Goal: Task Accomplishment & Management: Manage account settings

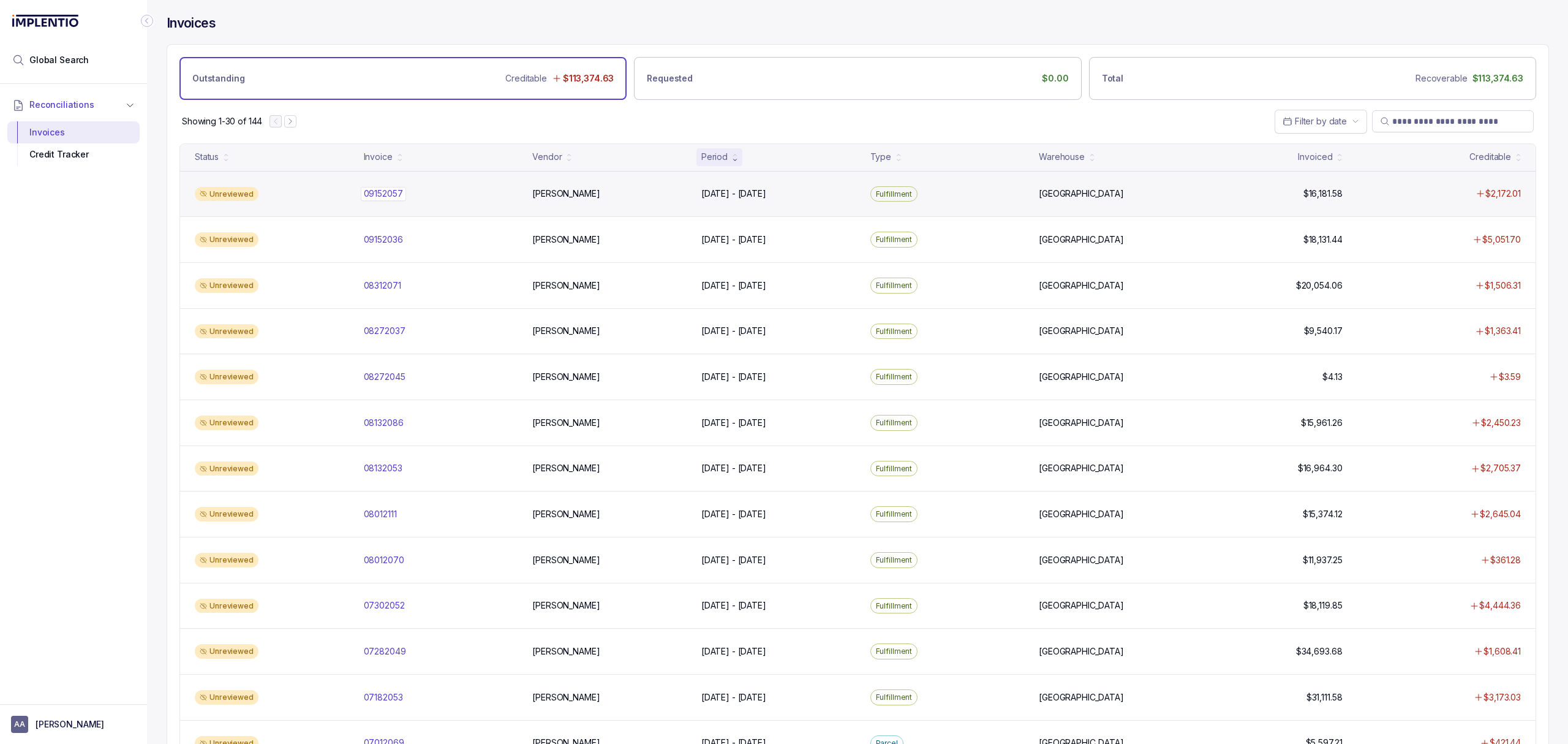
click at [393, 195] on p "09152057" at bounding box center [383, 194] width 45 height 14
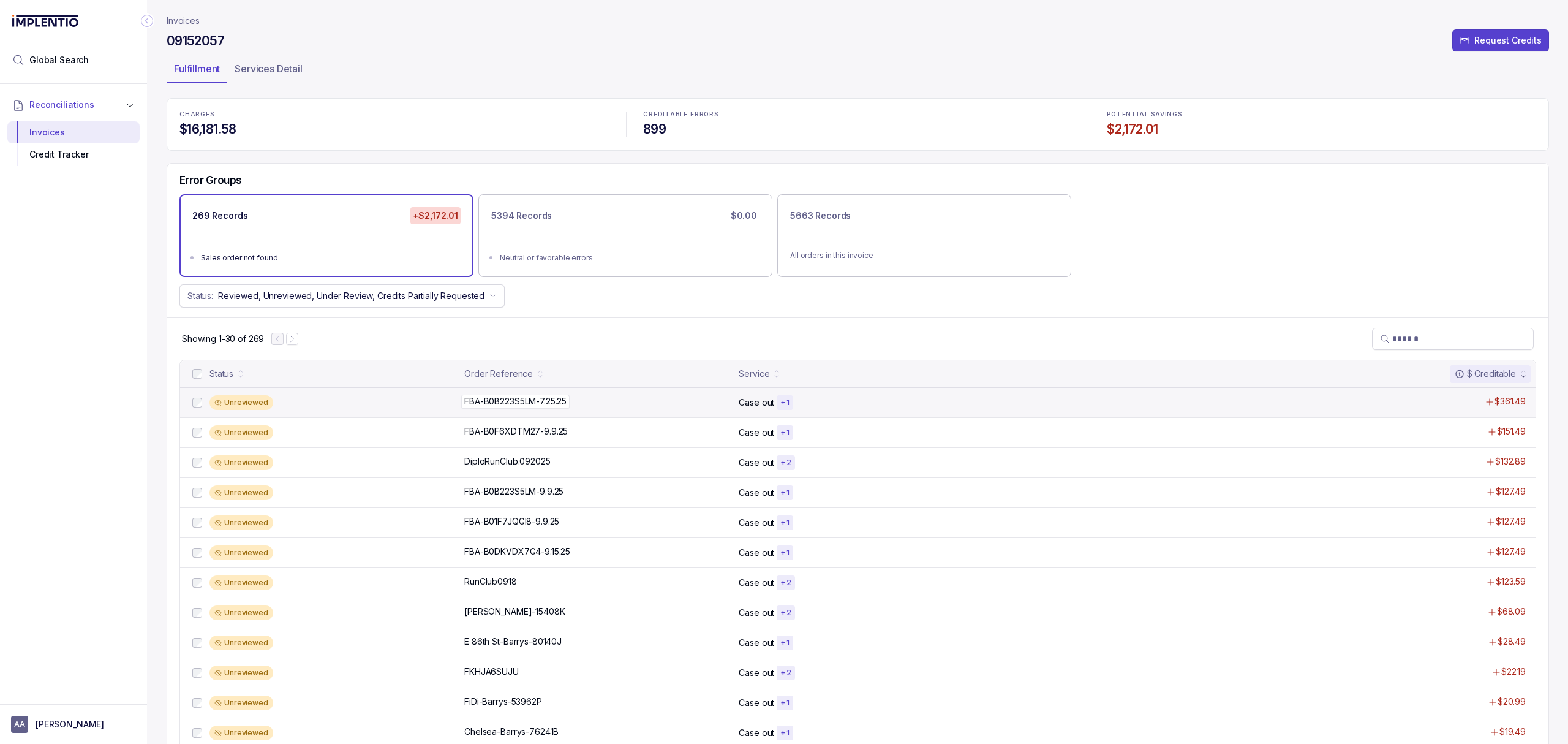
click at [559, 403] on p "FBA-B0B223S5LM-7.25.25" at bounding box center [515, 401] width 108 height 14
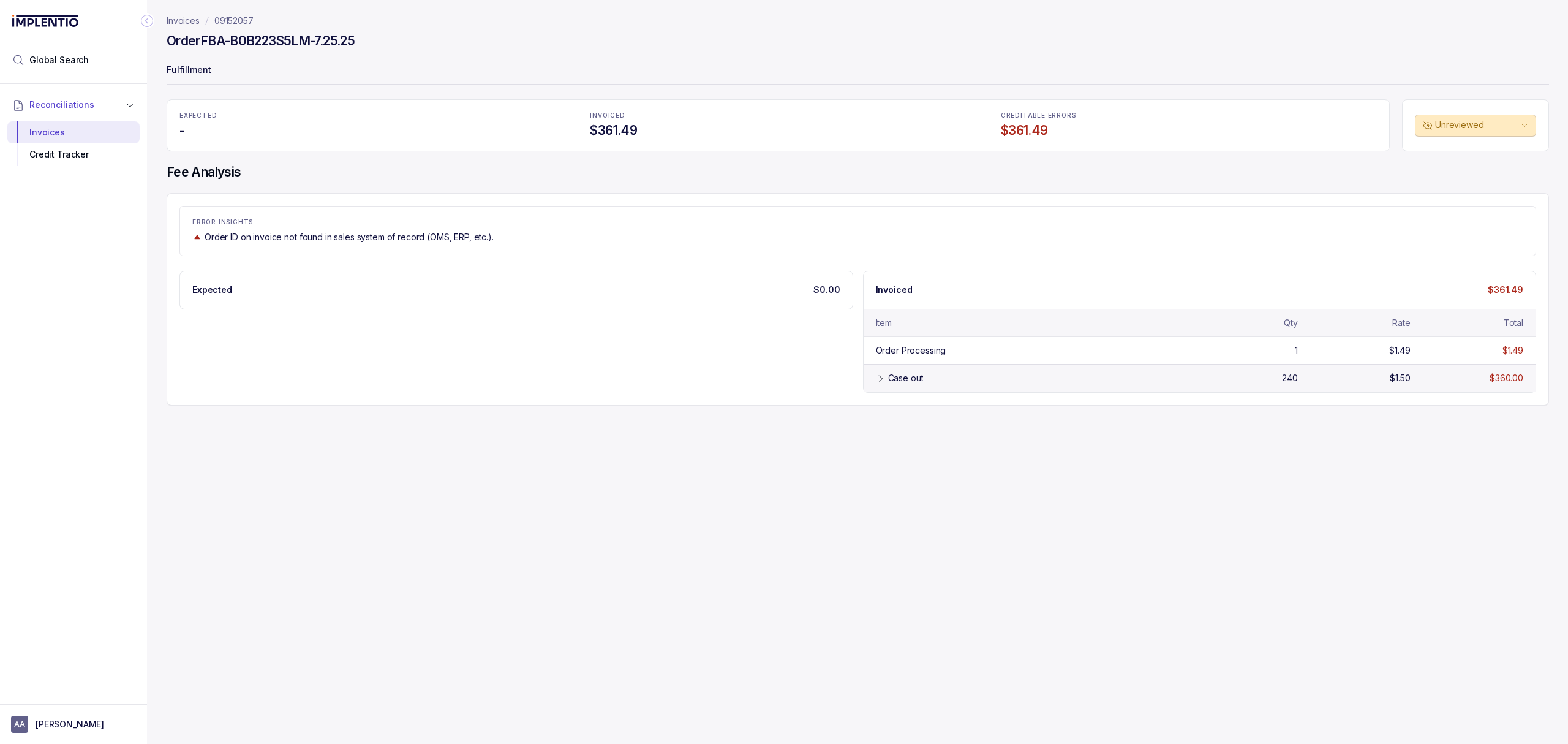
drag, startPoint x: 925, startPoint y: 381, endPoint x: 912, endPoint y: 378, distance: 13.3
click at [912, 378] on div "Case out" at bounding box center [1037, 378] width 297 height 12
click at [82, 147] on div "Credit Tracker" at bounding box center [73, 155] width 113 height 22
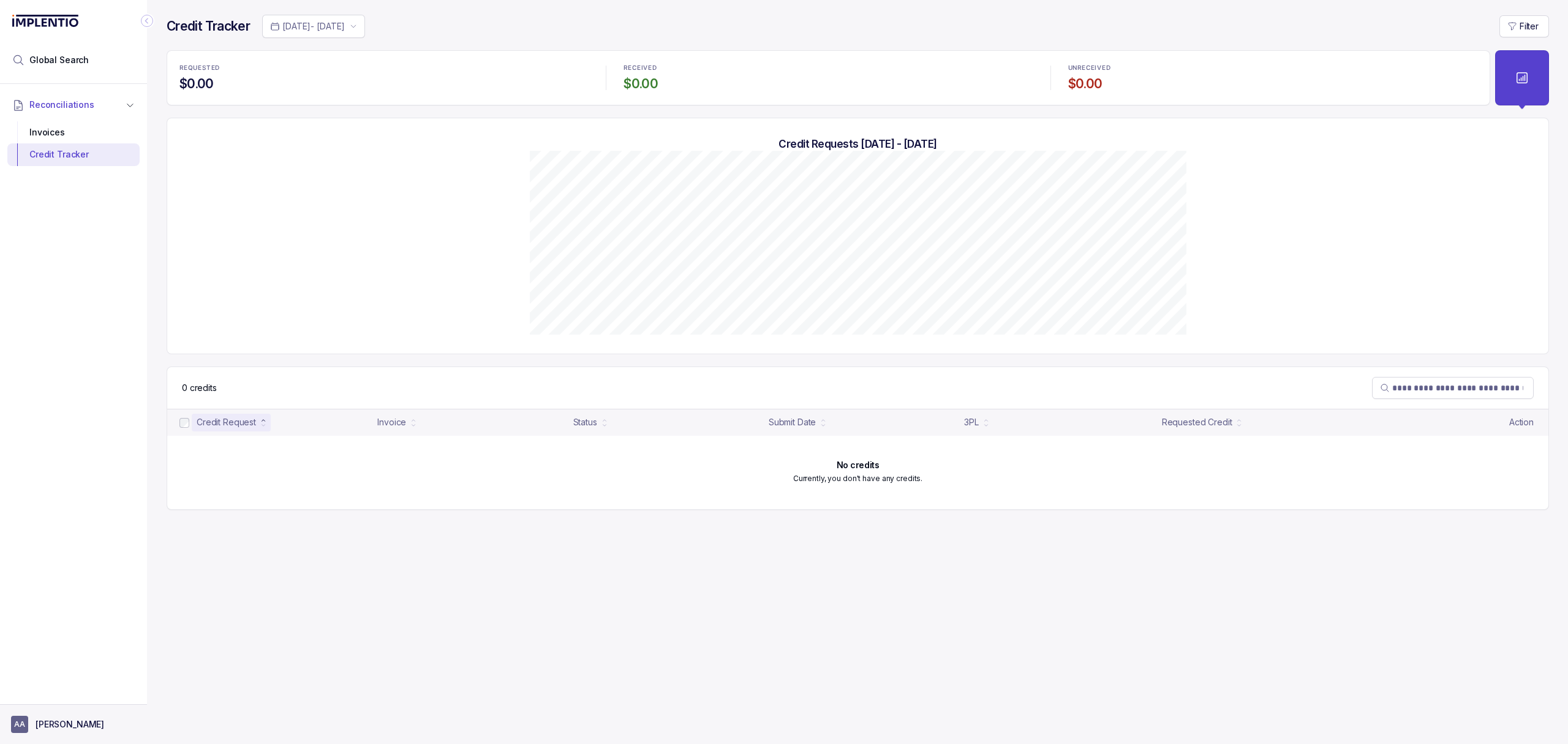
click at [66, 716] on button "AA [PERSON_NAME]" at bounding box center [73, 724] width 125 height 17
click at [79, 701] on p "Logout" at bounding box center [80, 697] width 102 height 12
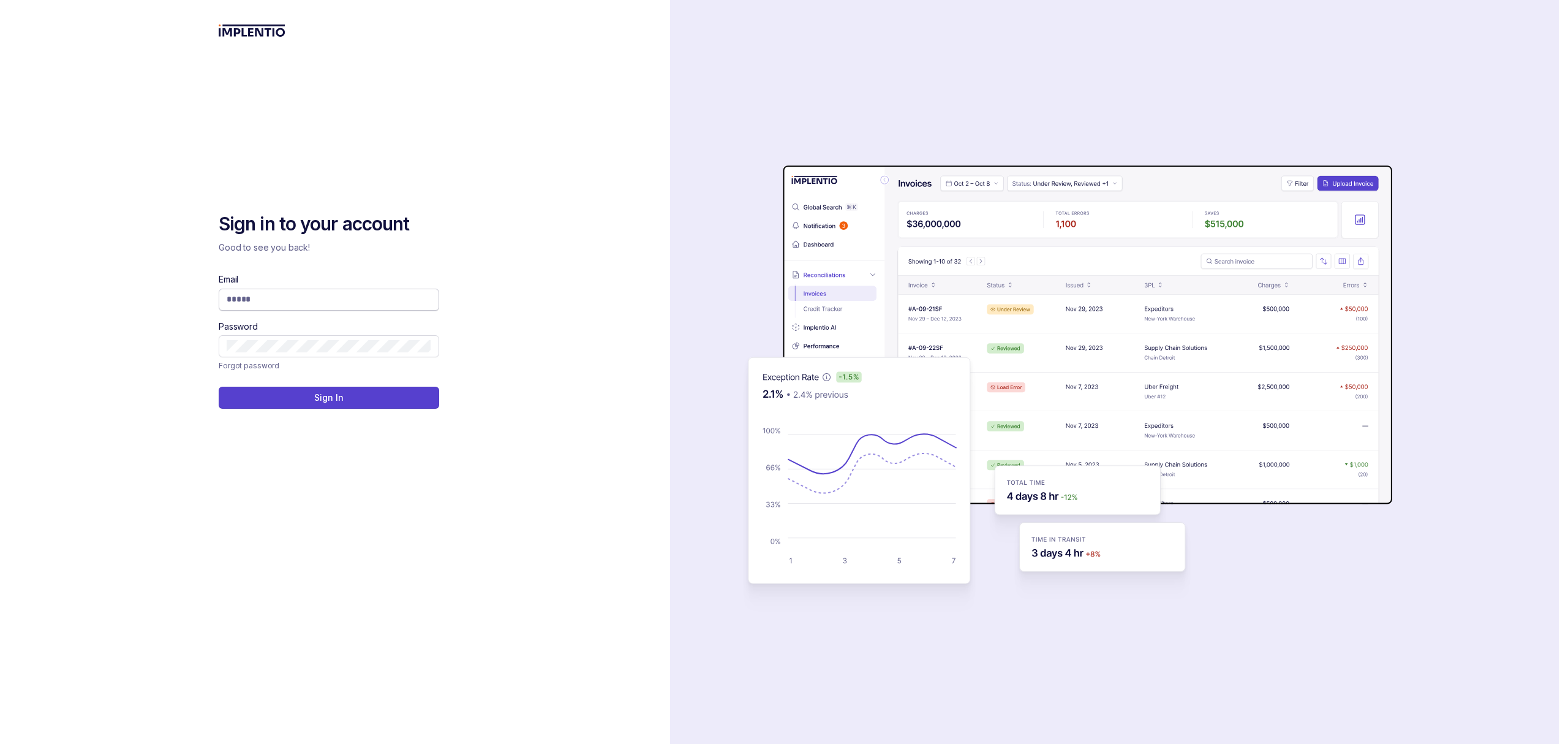
click at [319, 296] on input "Email" at bounding box center [329, 299] width 205 height 12
type input "**********"
